Goal: Complete application form: Complete application form

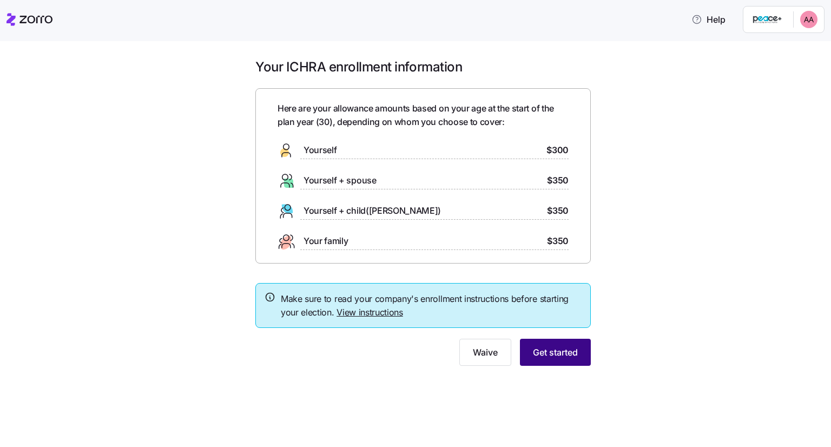
click at [554, 353] on span "Get started" at bounding box center [555, 352] width 45 height 13
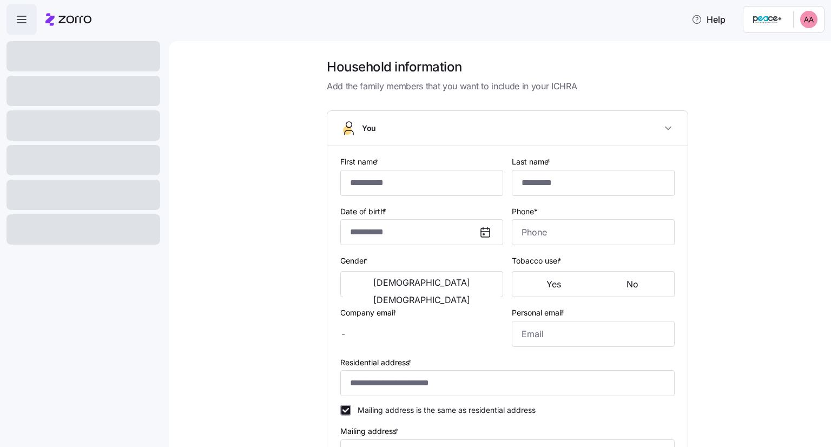
type input "***"
type input "**********"
type input "[EMAIL_ADDRESS][DOMAIN_NAME]"
type input "**********"
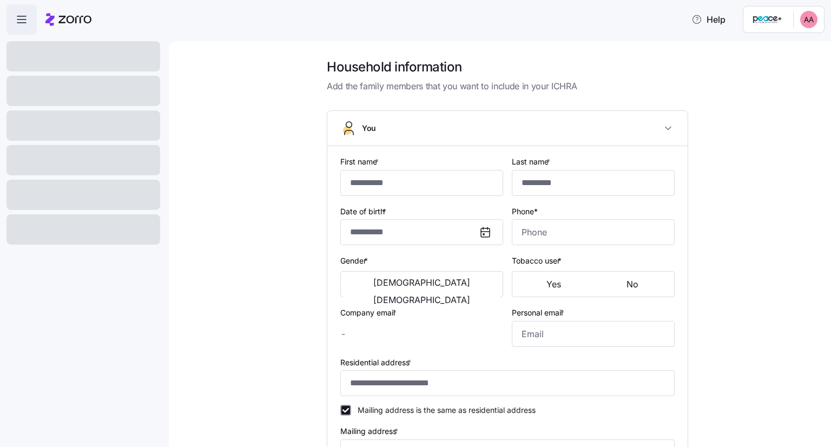
checkbox input "true"
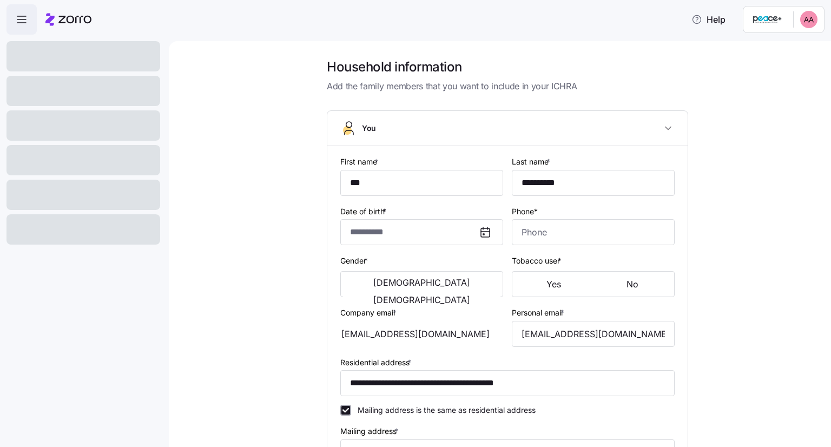
type input "**********"
type input "[PHONE_NUMBER]"
type input "Resident alien"
type input "Married"
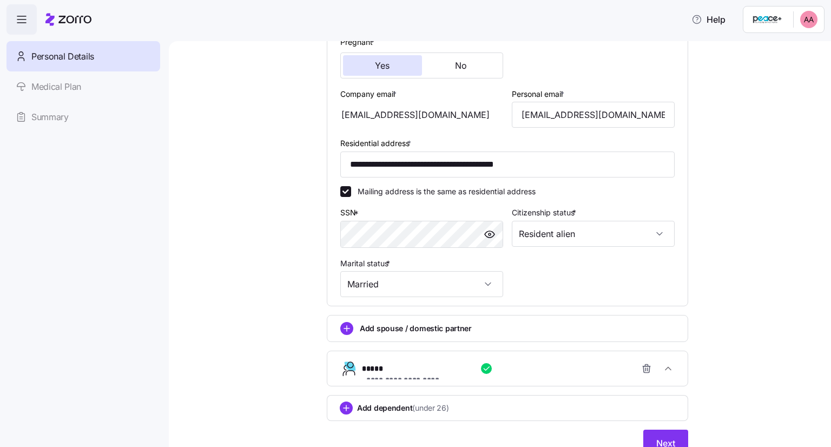
scroll to position [317, 0]
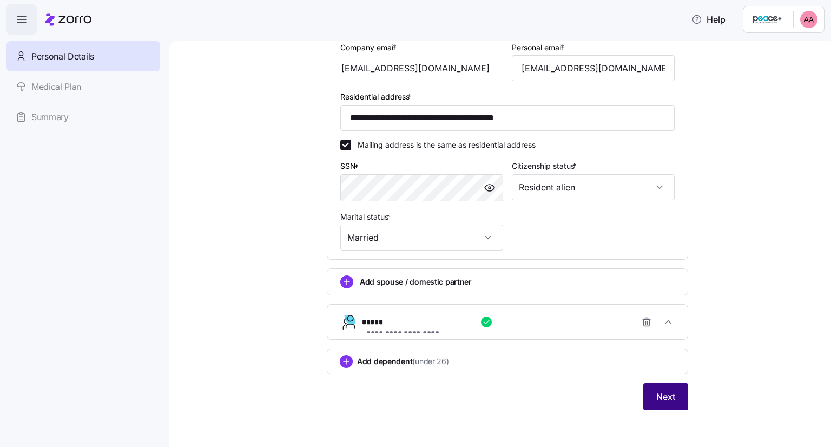
click at [670, 390] on span "Next" at bounding box center [665, 396] width 19 height 13
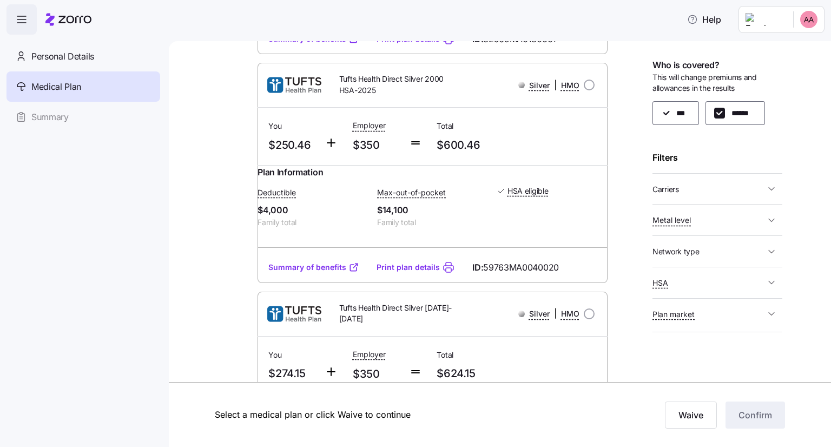
scroll to position [758, 0]
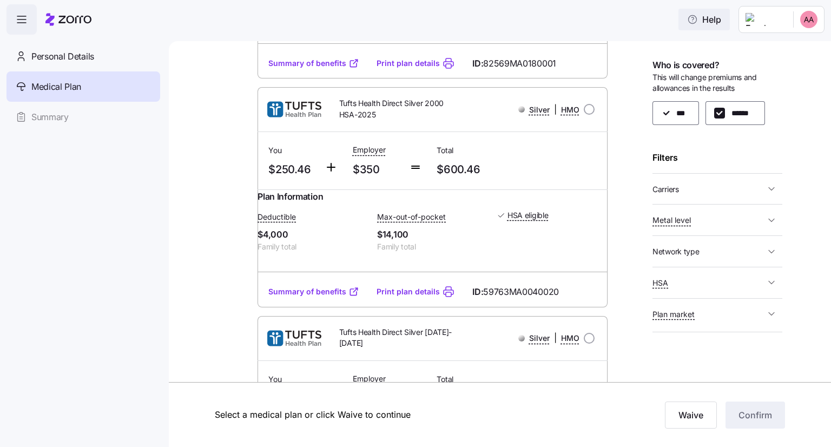
click at [710, 22] on span "Help" at bounding box center [704, 19] width 34 height 13
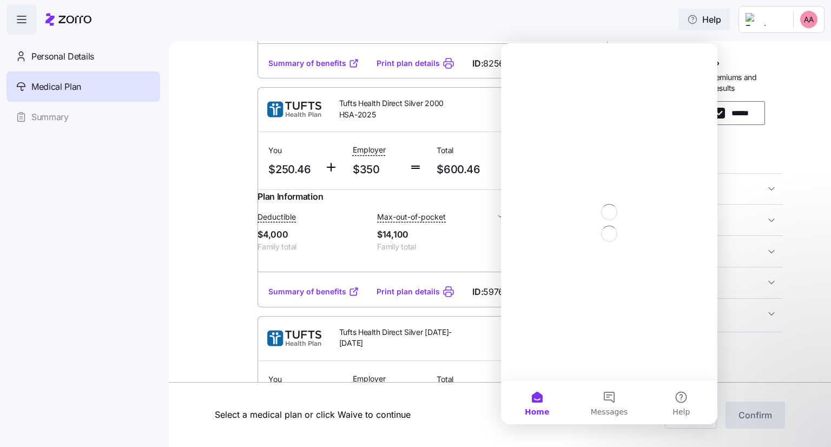
scroll to position [0, 0]
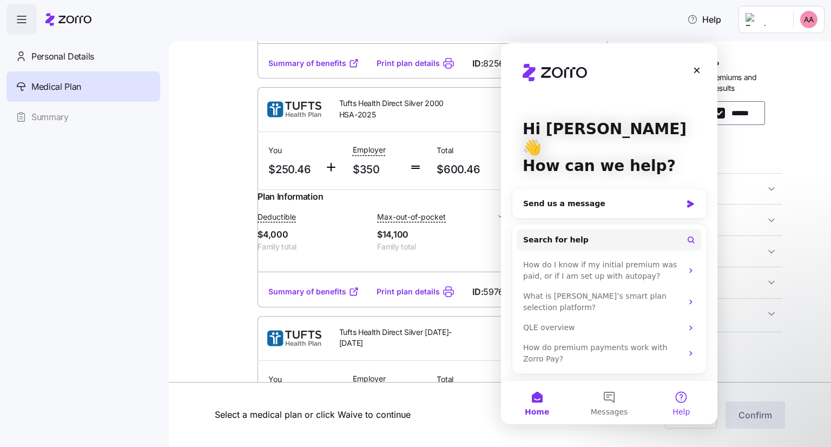
click at [687, 408] on span "Help" at bounding box center [681, 412] width 17 height 8
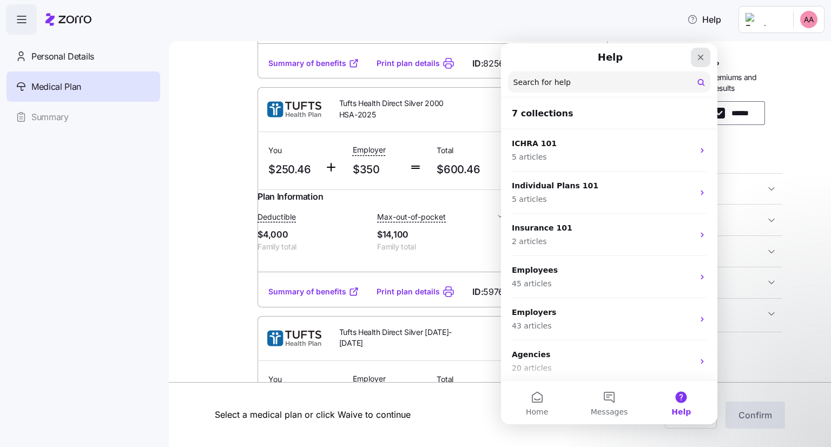
click at [701, 59] on icon "Close" at bounding box center [701, 57] width 9 height 9
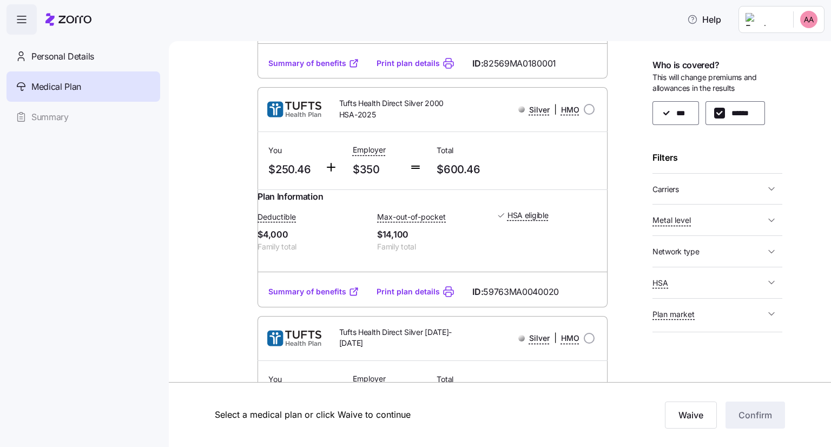
click at [19, 27] on span "button" at bounding box center [21, 19] width 29 height 29
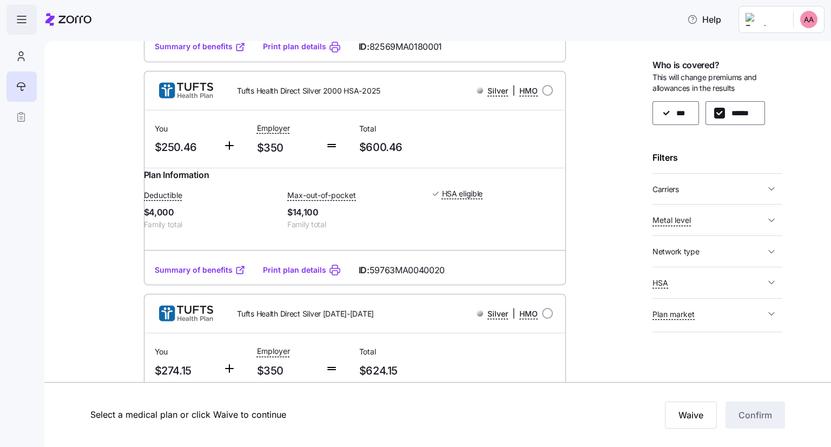
click at [19, 27] on span "button" at bounding box center [21, 19] width 29 height 29
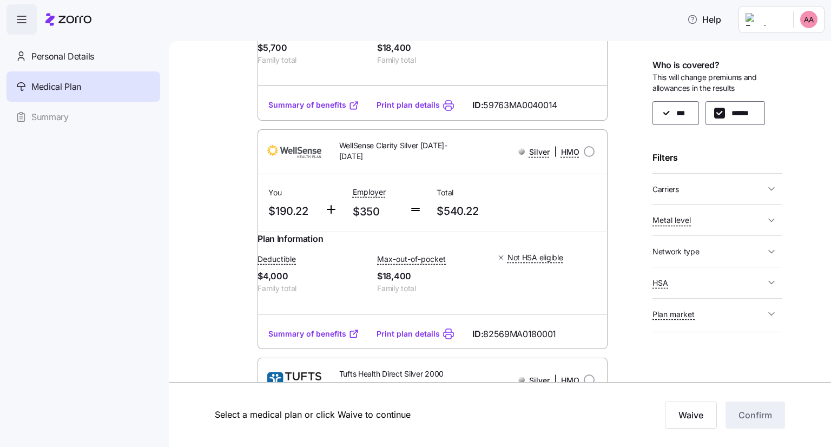
scroll to position [487, 0]
click at [794, 17] on html "Help Personal Details Medical Plan Summary Medical plan selection Peace Plus Ma…" at bounding box center [415, 220] width 831 height 441
click at [709, 19] on html "Help Personal Details Medical Plan Summary Medical plan selection Peace Plus Ma…" at bounding box center [415, 220] width 831 height 441
click at [709, 19] on span "Help" at bounding box center [704, 19] width 34 height 13
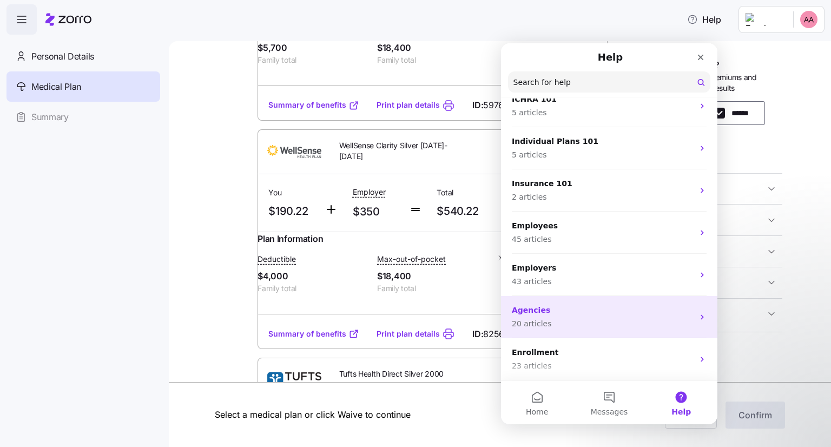
scroll to position [44, 0]
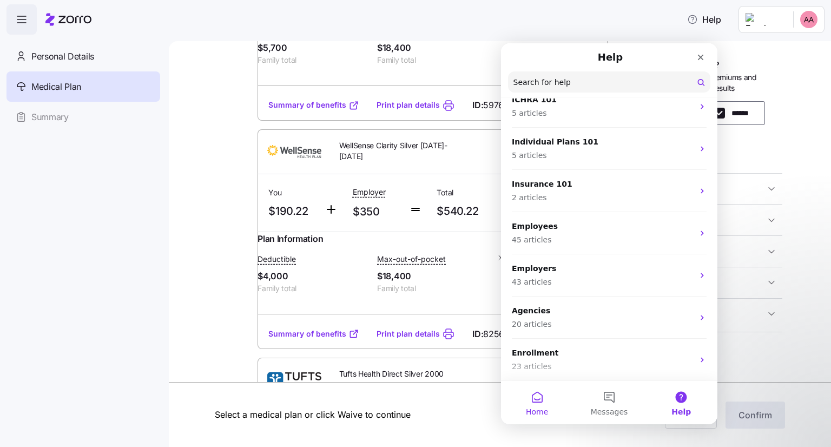
click at [539, 413] on span "Home" at bounding box center [537, 412] width 22 height 8
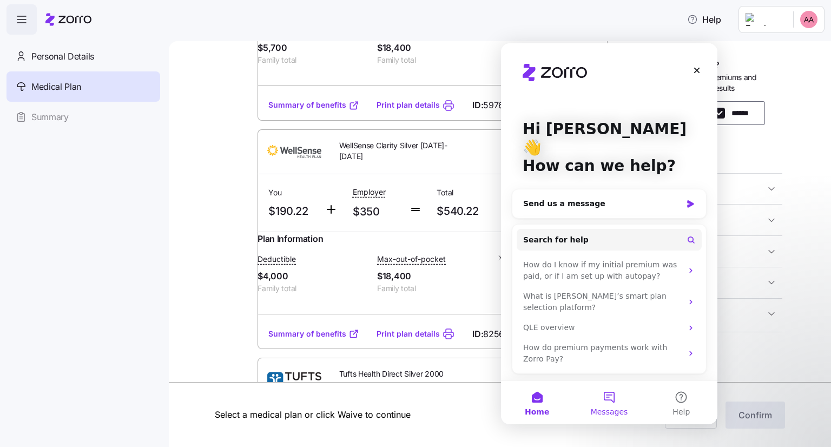
click at [612, 405] on button "Messages" at bounding box center [609, 402] width 72 height 43
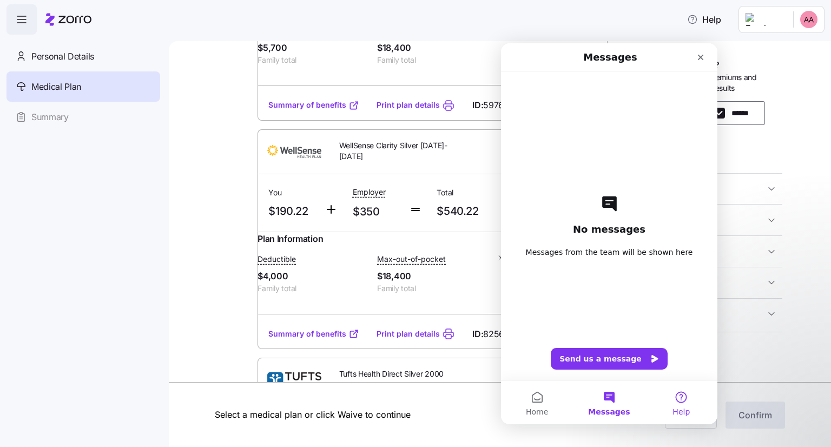
click at [687, 405] on button "Help" at bounding box center [682, 402] width 72 height 43
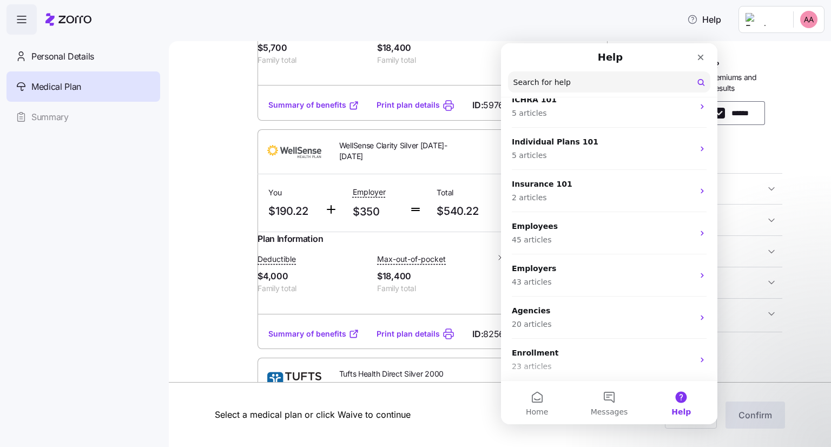
click at [214, 18] on div "Help" at bounding box center [415, 19] width 818 height 30
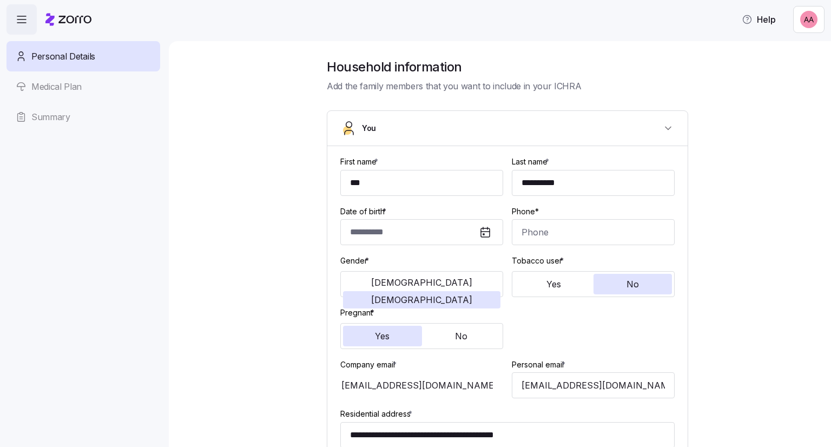
type input "**********"
type input "[PHONE_NUMBER]"
type input "Resident alien"
type input "Married"
click at [14, 21] on span "button" at bounding box center [21, 19] width 29 height 29
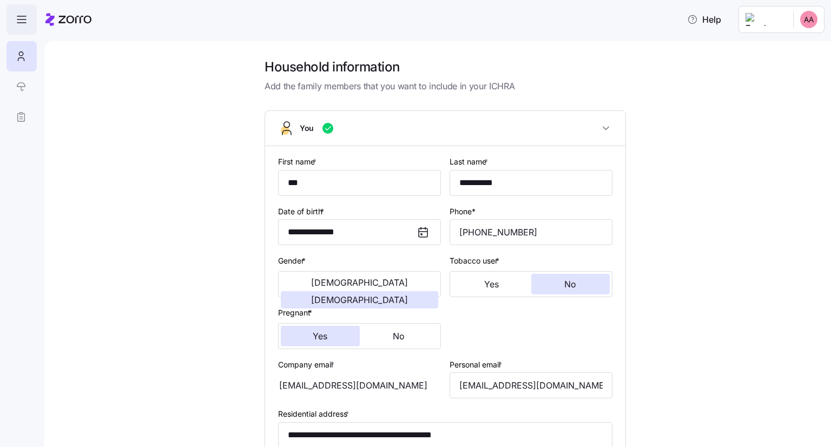
click at [14, 22] on span "button" at bounding box center [21, 19] width 29 height 29
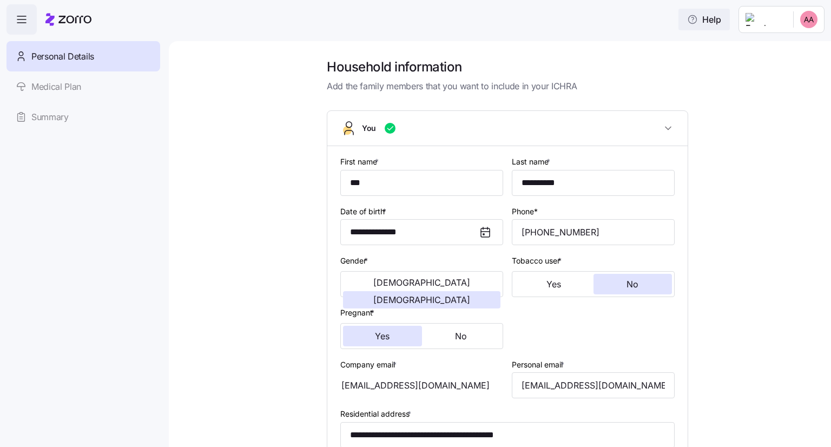
click at [717, 15] on span "Help" at bounding box center [704, 19] width 34 height 13
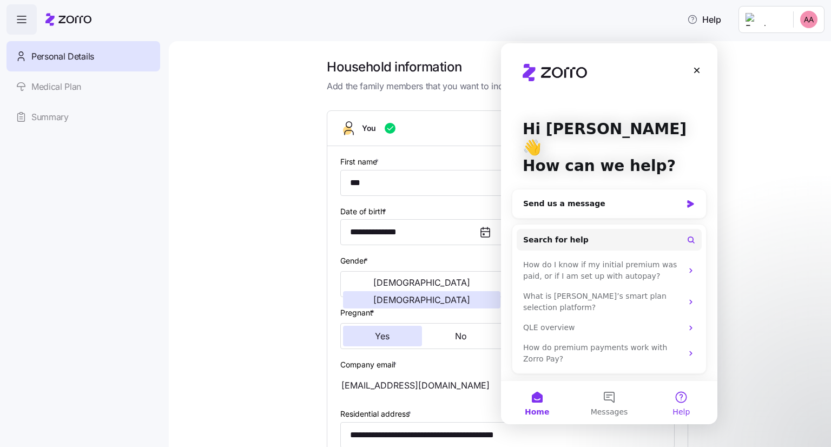
click at [681, 415] on span "Help" at bounding box center [681, 412] width 17 height 8
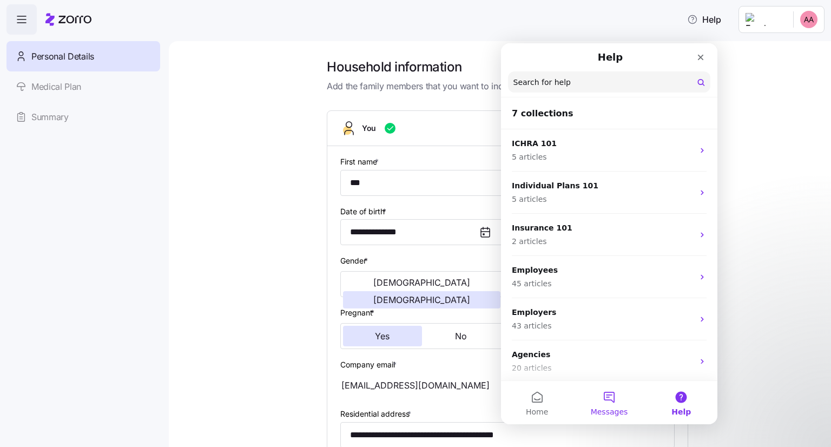
click at [617, 399] on button "Messages" at bounding box center [609, 402] width 72 height 43
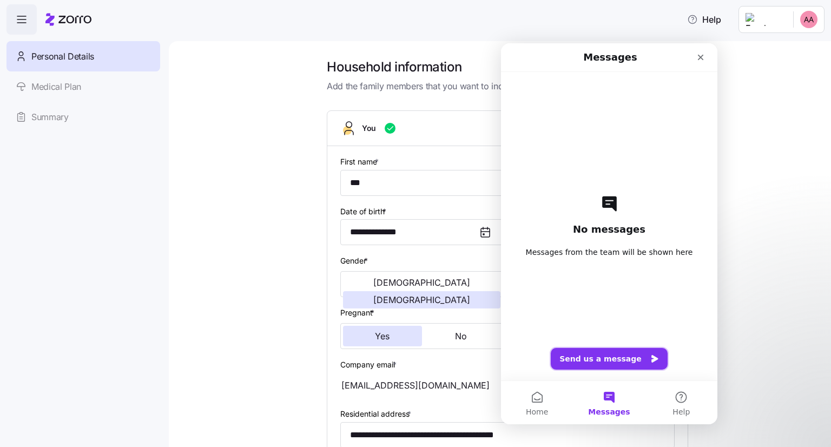
click at [607, 357] on button "Send us a message" at bounding box center [609, 359] width 117 height 22
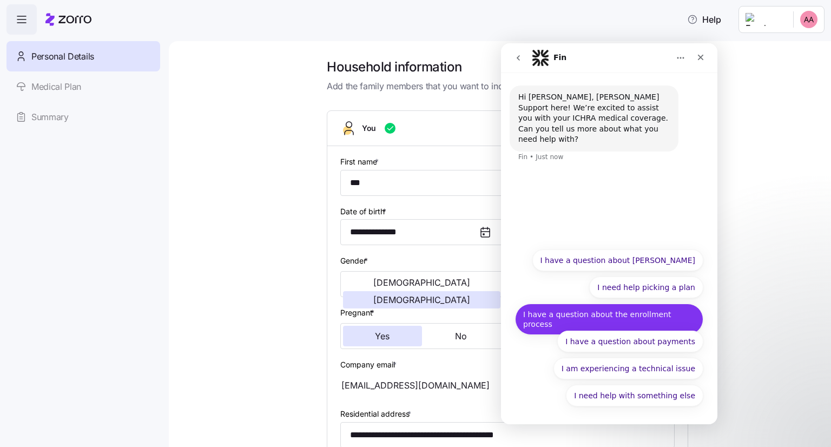
click at [635, 318] on button "I have a question about the enrollment process" at bounding box center [609, 319] width 188 height 31
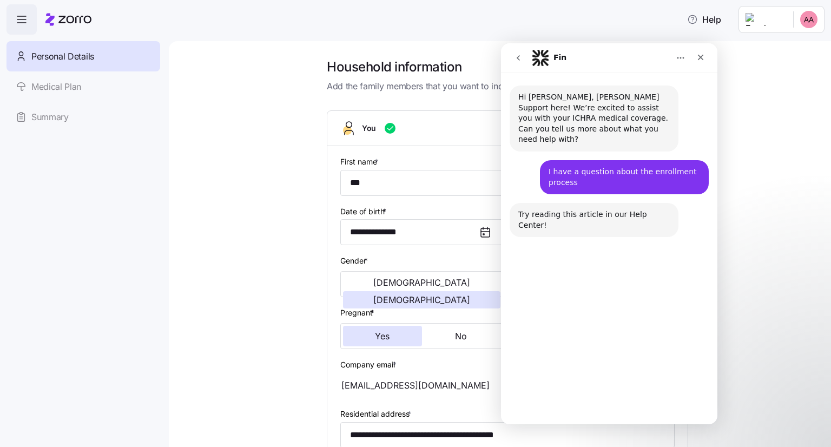
click at [674, 390] on button "Talk to a person 👤" at bounding box center [660, 395] width 88 height 22
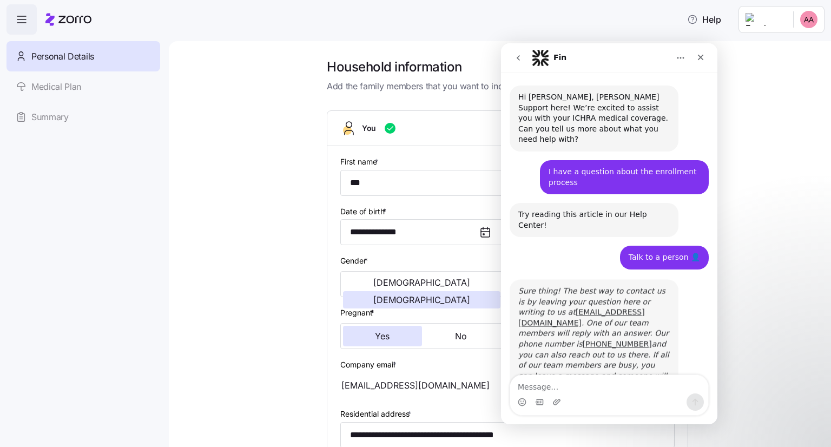
scroll to position [2, 0]
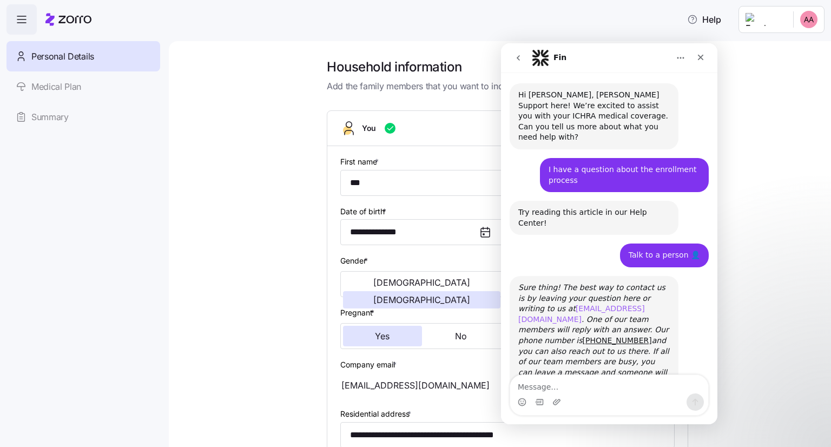
click at [557, 304] on link "[EMAIL_ADDRESS][DOMAIN_NAME]" at bounding box center [581, 313] width 127 height 19
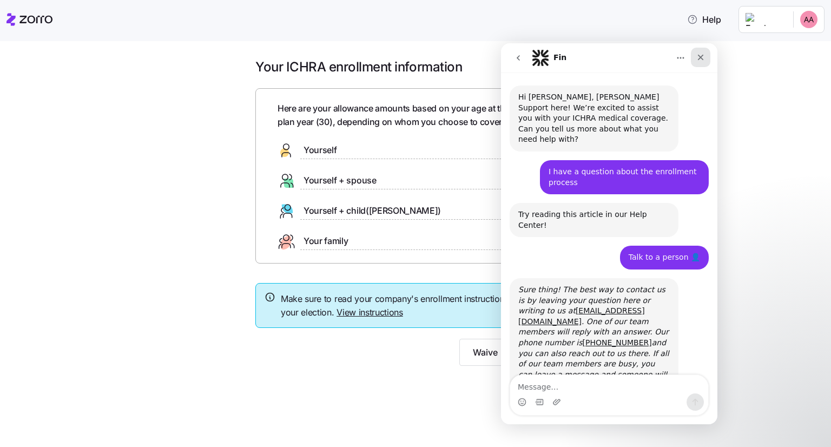
scroll to position [2, 0]
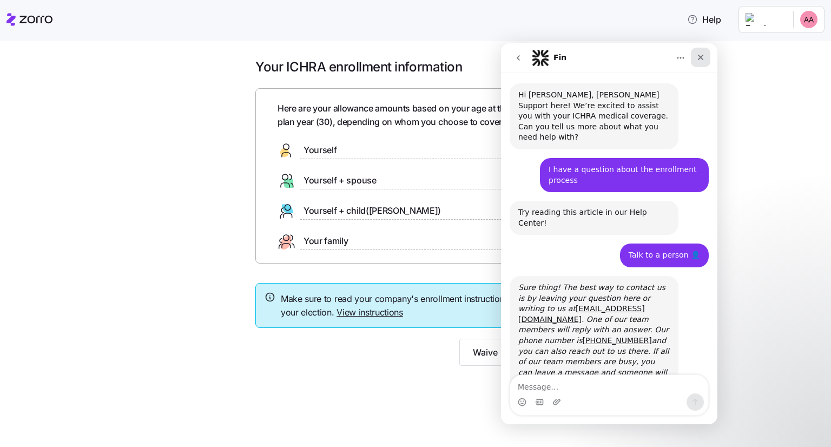
click at [701, 57] on icon "Close" at bounding box center [701, 58] width 6 height 6
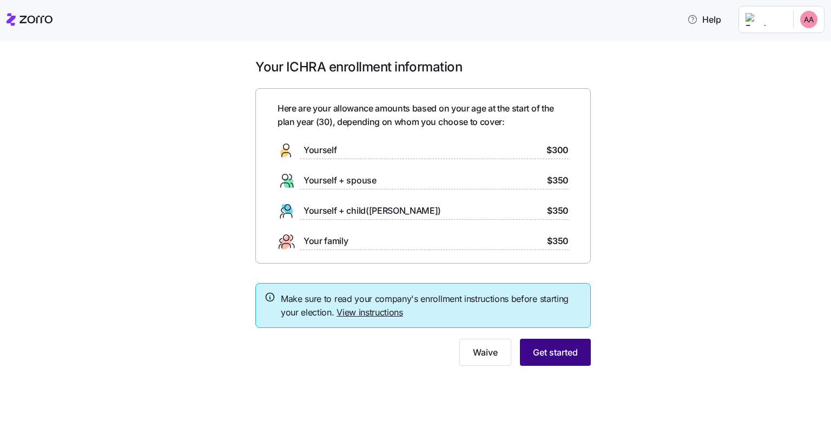
click at [551, 351] on span "Get started" at bounding box center [555, 352] width 45 height 13
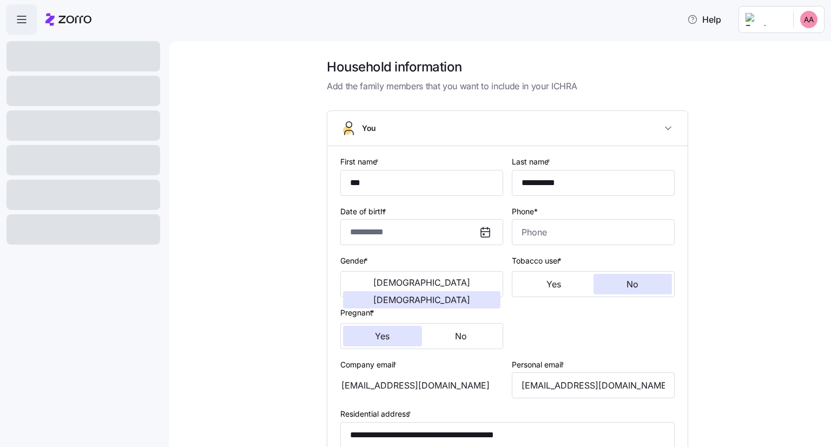
type input "***"
type input "**********"
type input "[EMAIL_ADDRESS][DOMAIN_NAME]"
type input "**********"
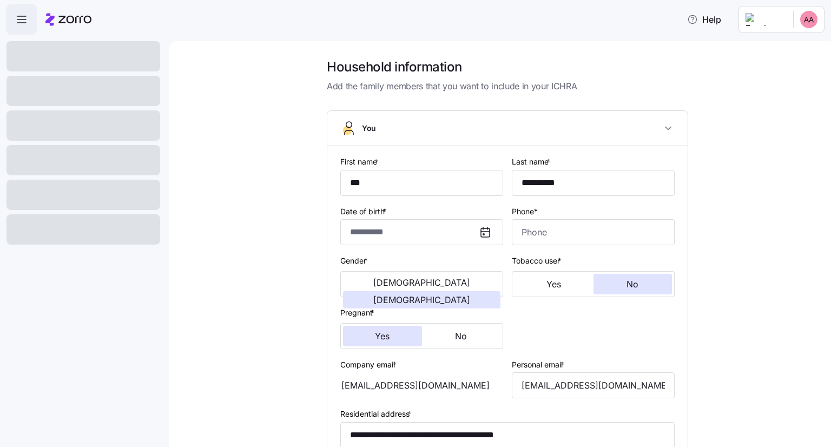
checkbox input "true"
type input "**********"
type input "[PHONE_NUMBER]"
type input "Resident alien"
type input "Married"
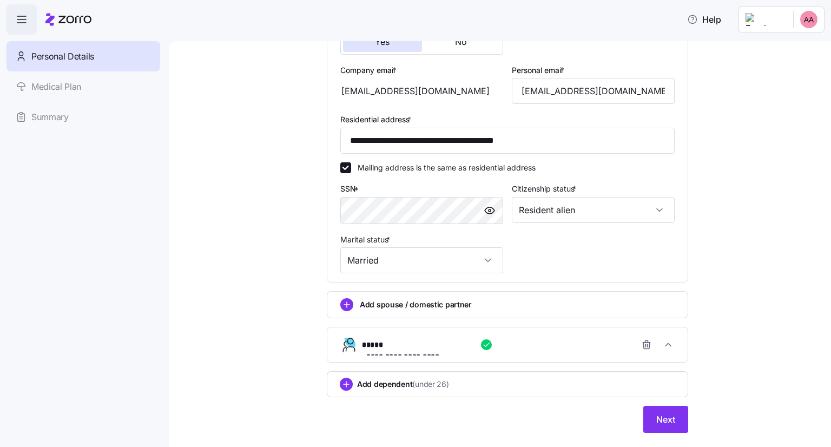
scroll to position [317, 0]
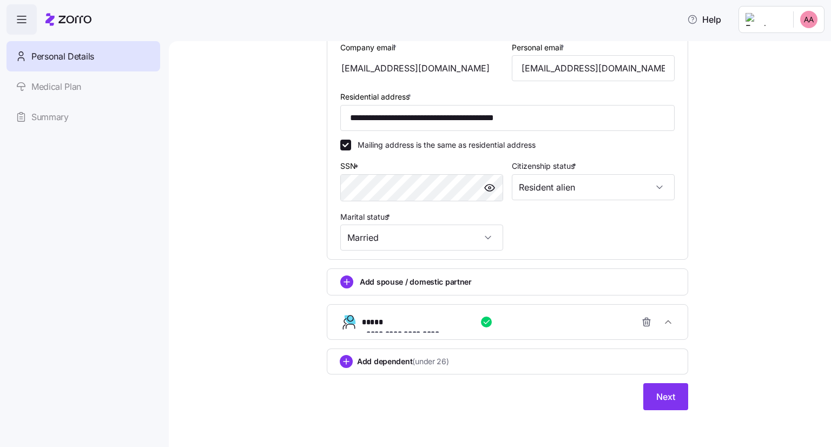
click at [665, 411] on div "**********" at bounding box center [507, 82] width 379 height 682
click at [669, 398] on span "Next" at bounding box center [665, 396] width 19 height 13
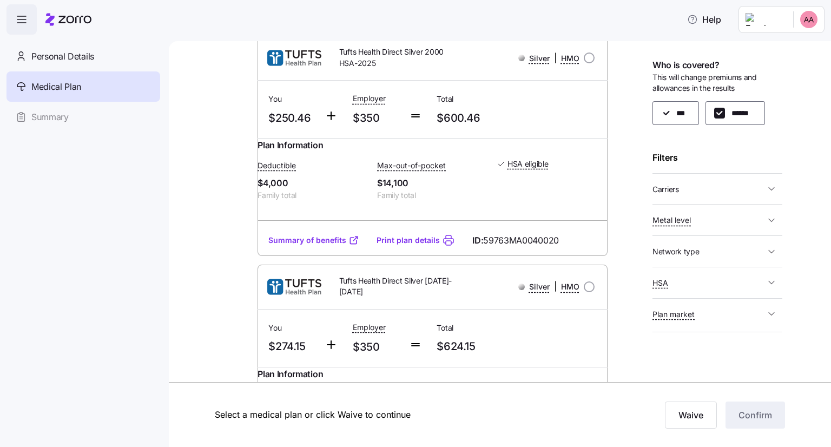
scroll to position [812, 0]
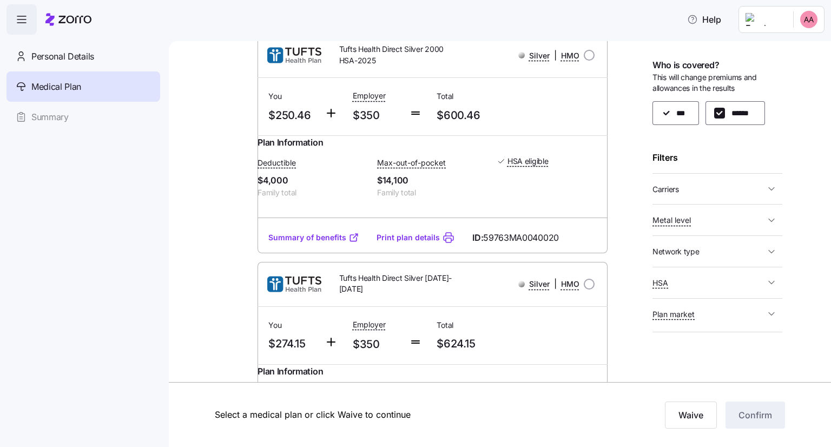
click at [478, 178] on div "Plan Information Deductible $4,000 Family total Max-out-of-pocket $14,100 Famil…" at bounding box center [433, 179] width 350 height 87
click at [324, 243] on link "Summary of benefits" at bounding box center [313, 237] width 91 height 11
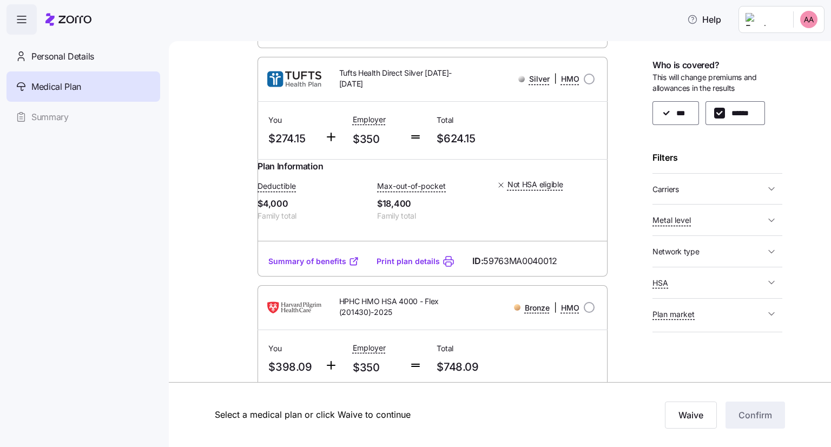
scroll to position [1028, 0]
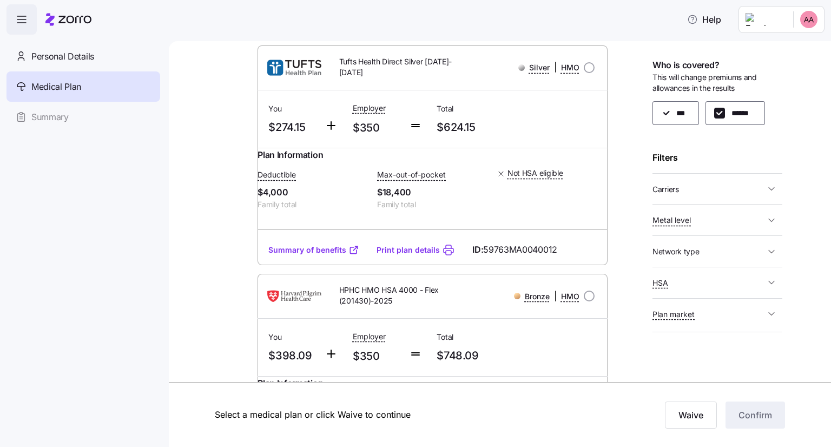
click at [349, 255] on icon at bounding box center [354, 250] width 11 height 11
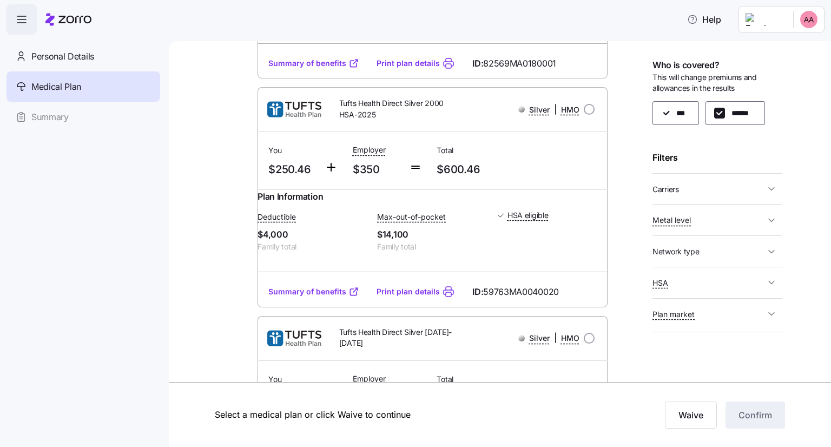
scroll to position [812, 0]
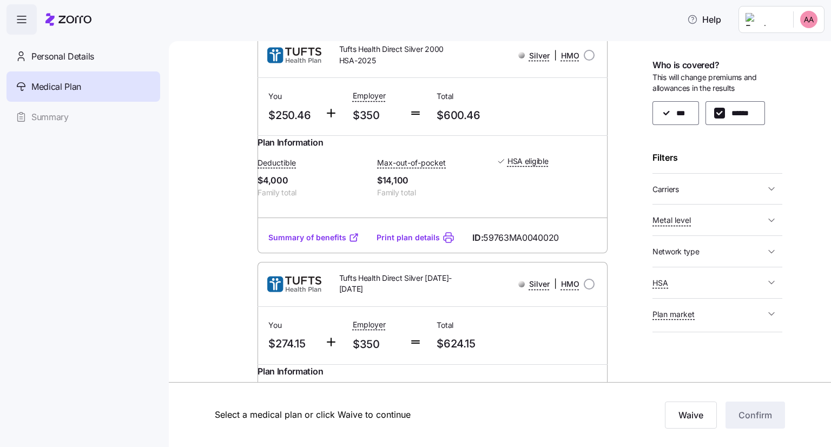
click at [353, 124] on span "$350" at bounding box center [377, 116] width 48 height 18
click at [510, 167] on span "HSA eligible" at bounding box center [528, 161] width 41 height 11
click at [535, 129] on div "You $250.46 Employer $350 Total $600.46" at bounding box center [432, 106] width 337 height 44
click at [292, 71] on div "Tufts Health Direct Silver 2000 HSA-2025 Silver | HMO" at bounding box center [432, 55] width 332 height 31
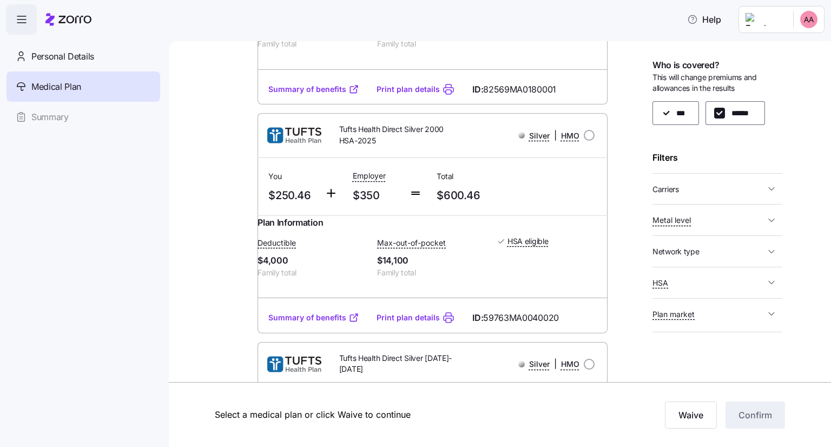
scroll to position [758, 0]
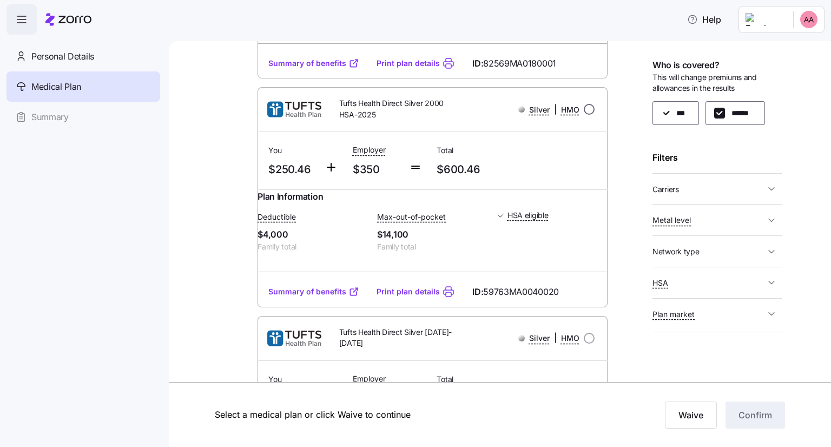
click at [584, 115] on input "radio" at bounding box center [589, 109] width 11 height 11
radio input "true"
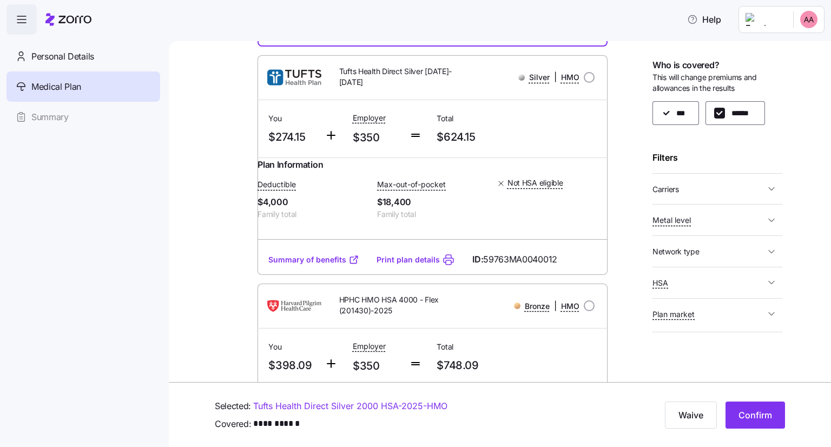
scroll to position [1082, 0]
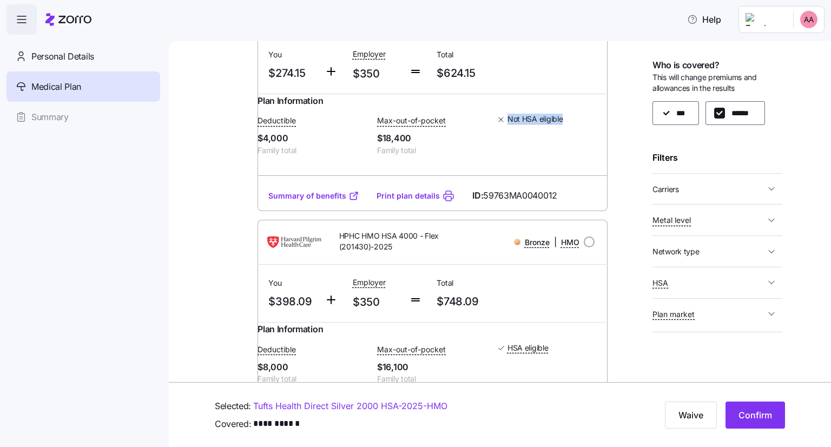
drag, startPoint x: 567, startPoint y: 187, endPoint x: 492, endPoint y: 177, distance: 75.4
click at [492, 162] on div "Deductible $4,000 Family total Max-out-of-pocket $18,400 Family total Not HSA e…" at bounding box center [433, 134] width 350 height 55
copy span "Not HSA eligible"
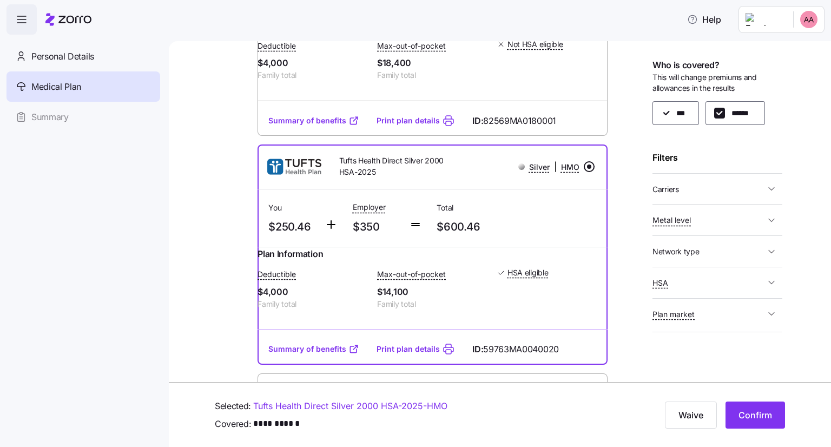
scroll to position [758, 0]
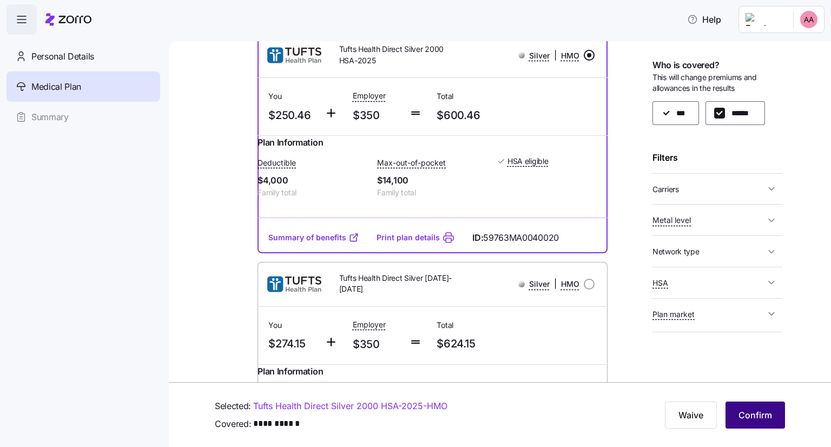
click at [758, 418] on span "Confirm" at bounding box center [756, 415] width 34 height 13
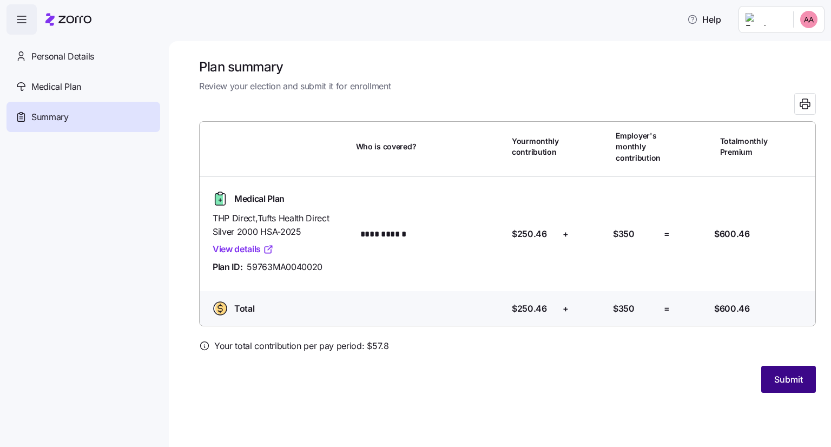
click at [778, 381] on span "Submit" at bounding box center [788, 379] width 29 height 13
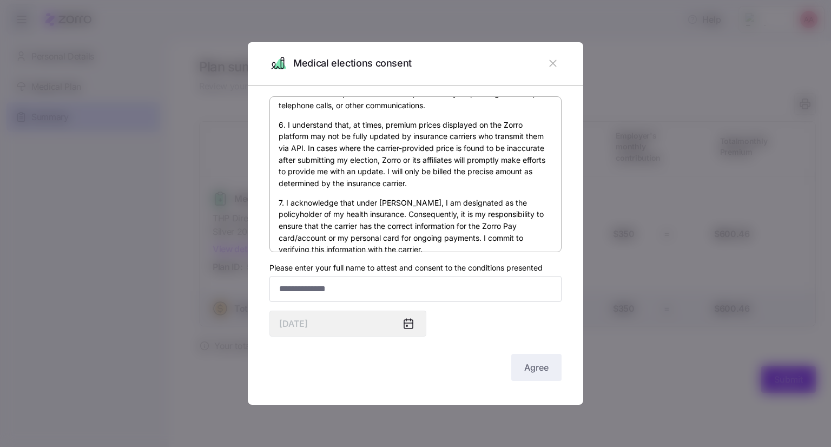
scroll to position [645, 0]
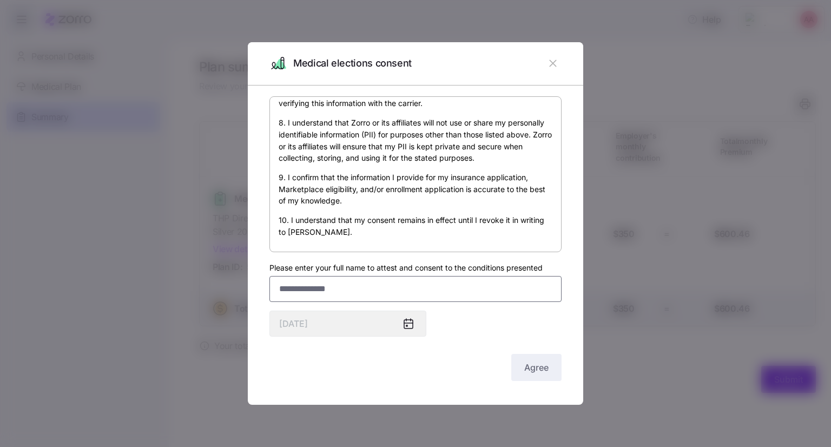
click at [344, 288] on input "Please enter your full name to attest and consent to the conditions presented" at bounding box center [416, 289] width 292 height 26
type input "**********"
click at [472, 337] on div "By submitting this form, I am signing my insurance application and providing co…" at bounding box center [416, 239] width 292 height 287
click at [537, 363] on span "Agree" at bounding box center [536, 367] width 24 height 13
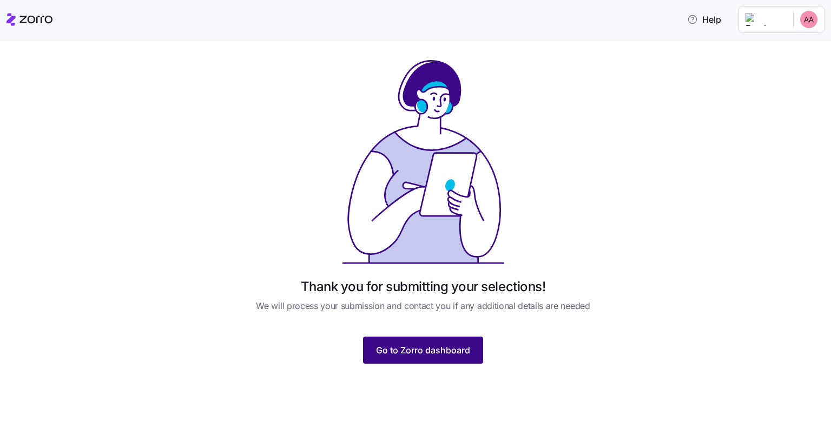
click at [448, 352] on span "Go to Zorro dashboard" at bounding box center [423, 350] width 94 height 13
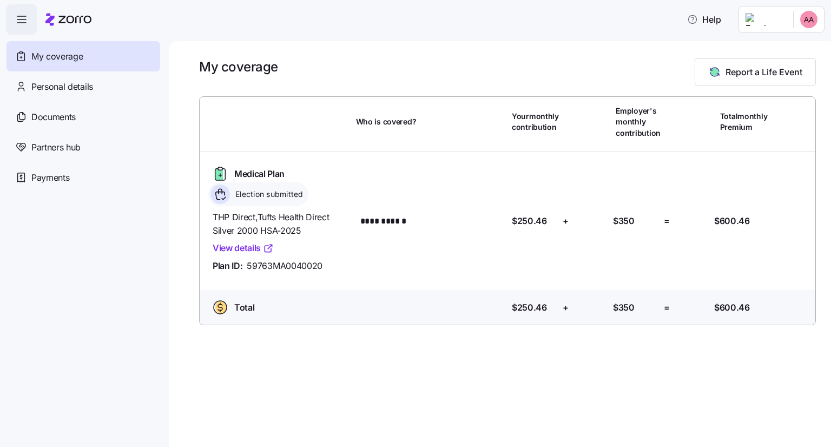
click at [805, 18] on html "**********" at bounding box center [415, 220] width 831 height 441
click at [780, 65] on div "Log out" at bounding box center [780, 66] width 42 height 12
